Goal: Check status: Check status

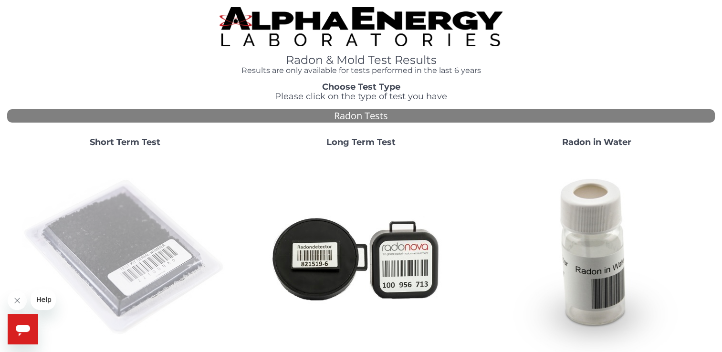
click at [127, 222] on img at bounding box center [124, 257] width 205 height 205
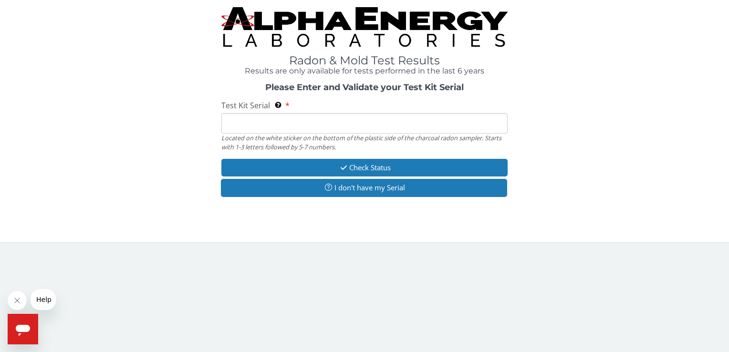
click at [235, 126] on input "Test Kit Serial Located on the white sticker on the bottom of the plastic side …" at bounding box center [364, 123] width 286 height 21
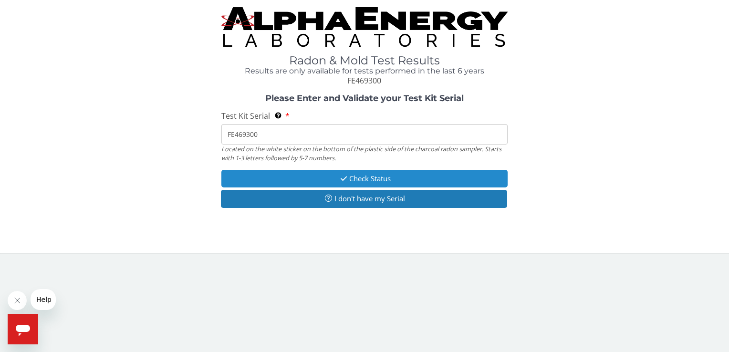
type input "FE469300"
click at [359, 178] on button "Check Status" at bounding box center [364, 179] width 286 height 18
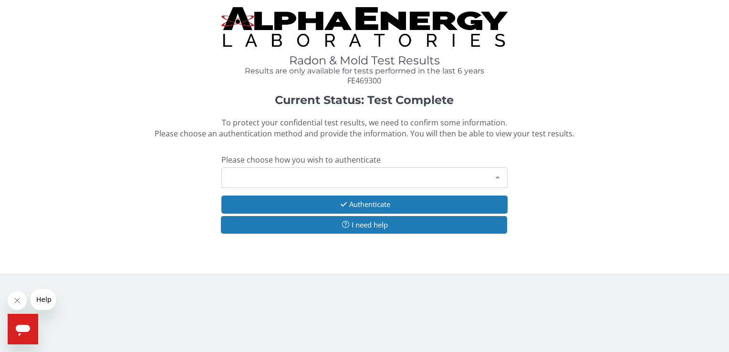
click at [496, 176] on div at bounding box center [497, 177] width 19 height 18
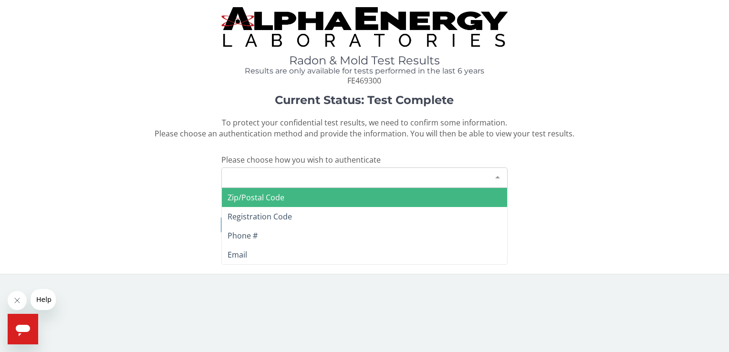
click at [285, 172] on div "Please make a selection" at bounding box center [364, 178] width 286 height 21
click at [249, 173] on div "Please make a selection" at bounding box center [364, 178] width 286 height 21
click at [239, 175] on div "Please make a selection" at bounding box center [364, 178] width 286 height 21
click at [256, 200] on span "Zip/Postal Code" at bounding box center [256, 197] width 57 height 11
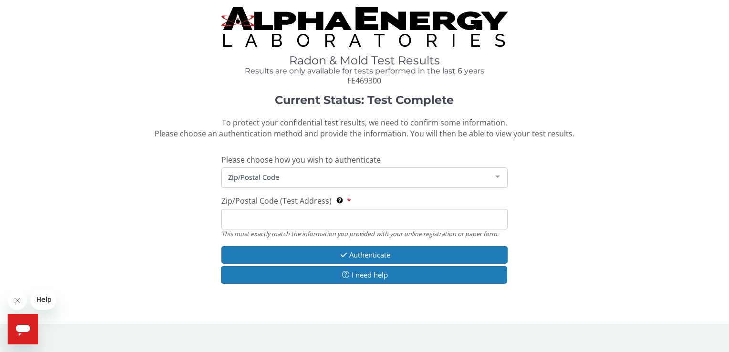
click at [258, 217] on input "Zip/Postal Code (Test Address) This must exactly match the information you prov…" at bounding box center [364, 219] width 286 height 21
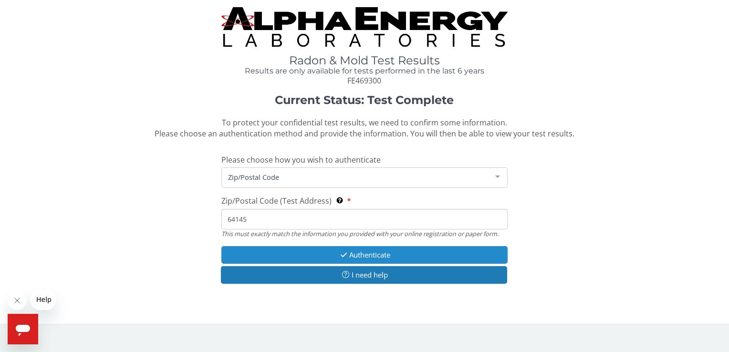
type input "64145"
click at [365, 252] on button "Authenticate" at bounding box center [364, 255] width 286 height 18
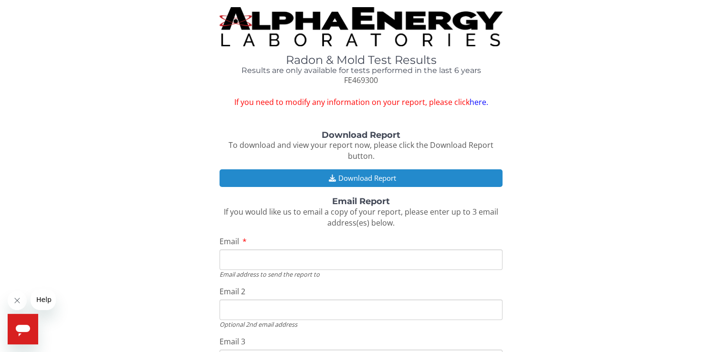
click at [356, 175] on button "Download Report" at bounding box center [361, 178] width 283 height 18
